Goal: Task Accomplishment & Management: Manage account settings

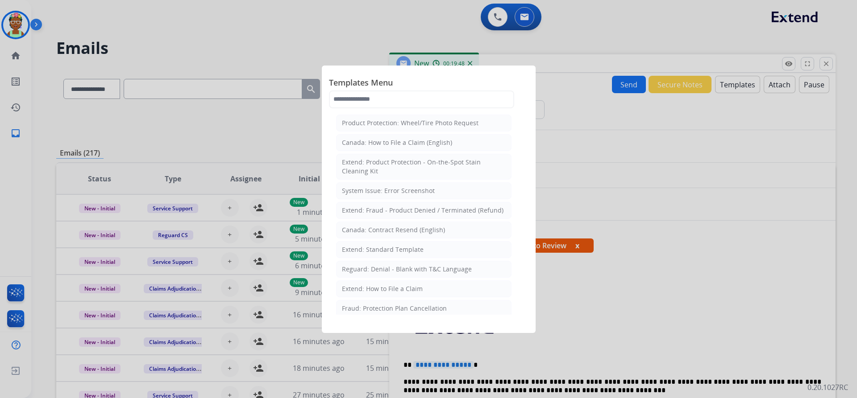
select select "**********"
click at [393, 41] on div at bounding box center [428, 199] width 857 height 398
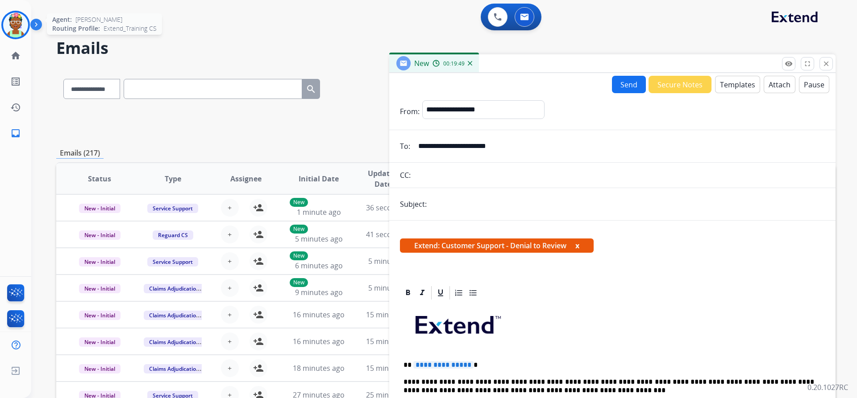
click at [22, 28] on img at bounding box center [15, 24] width 25 height 25
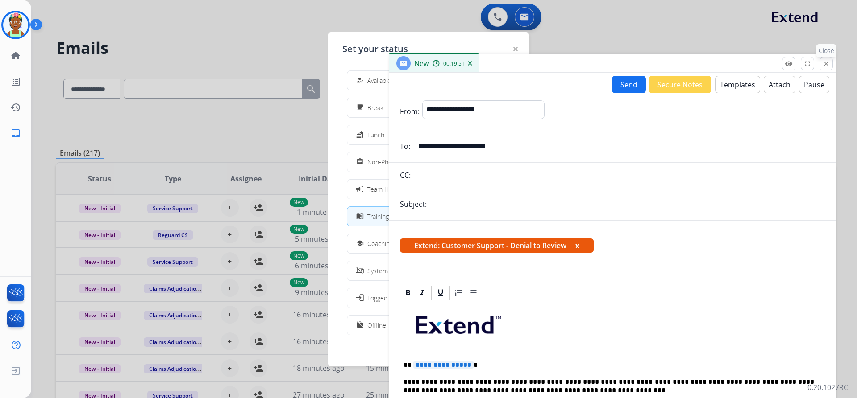
click at [823, 66] on mat-icon "close" at bounding box center [826, 64] width 8 height 8
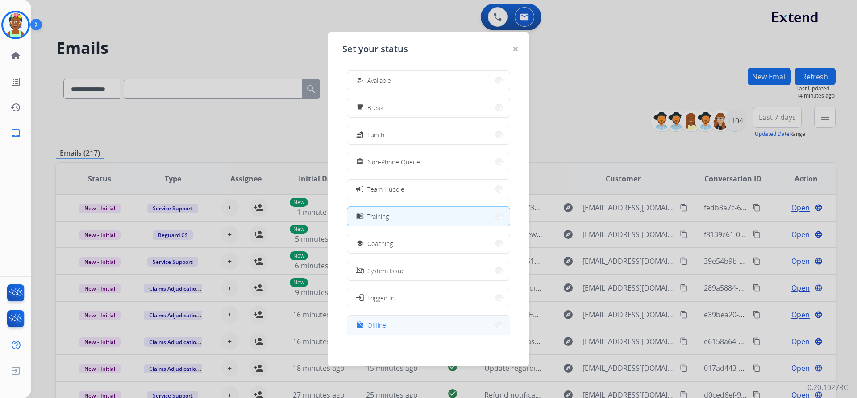
click at [396, 321] on button "work_off Offline" at bounding box center [428, 325] width 162 height 19
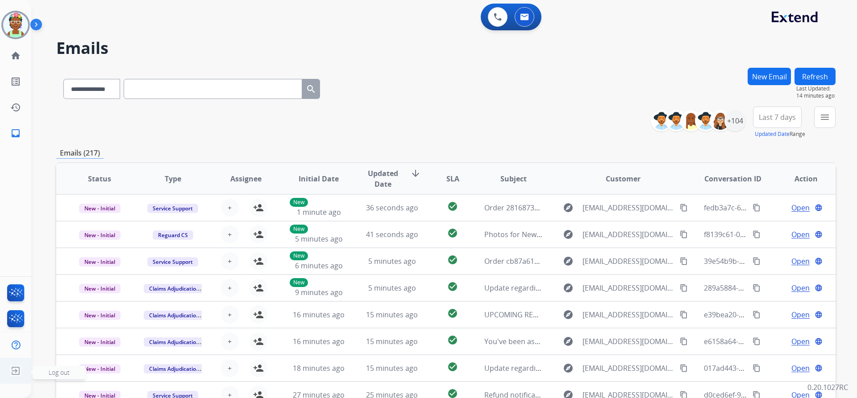
click at [9, 373] on img at bounding box center [16, 371] width 16 height 17
